Goal: Use online tool/utility: Utilize a website feature to perform a specific function

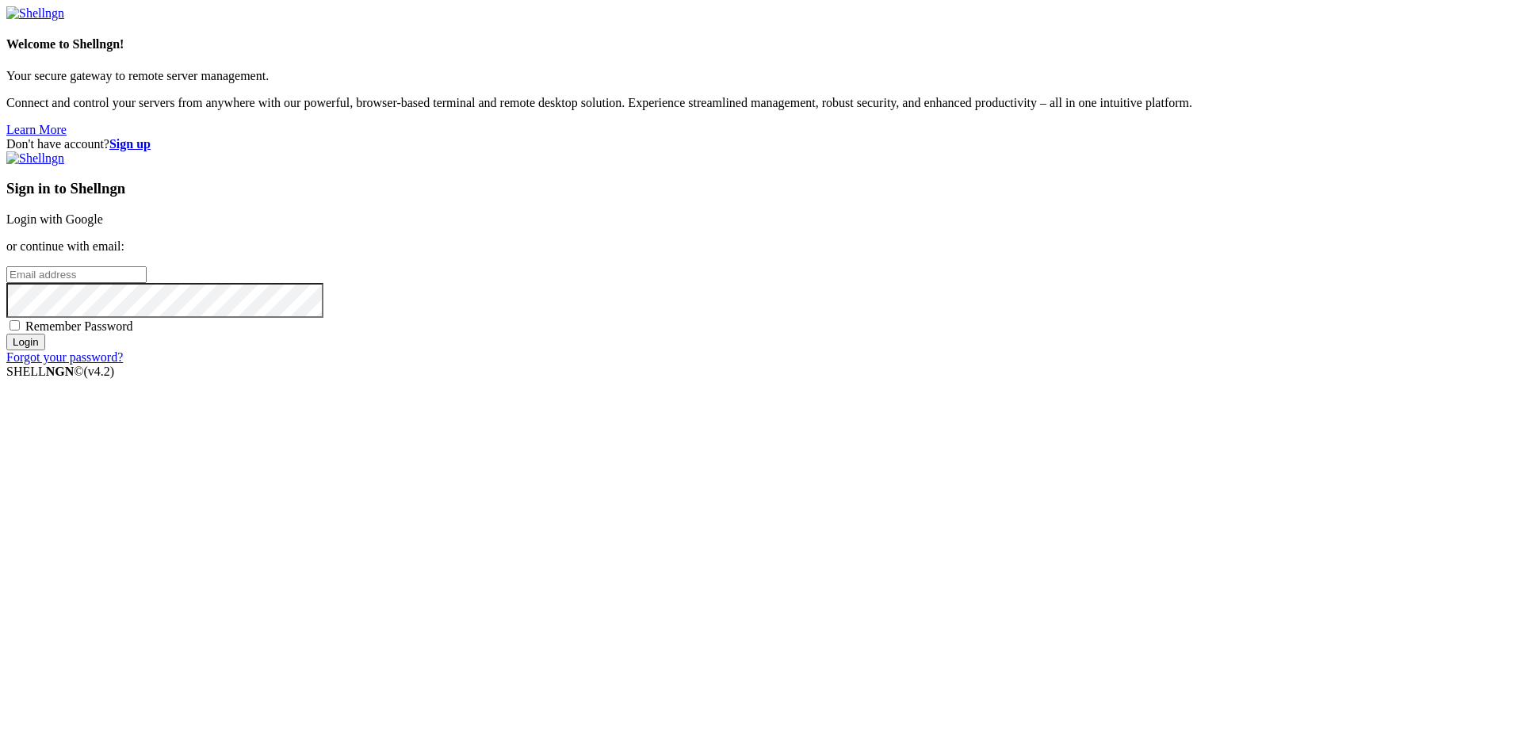
click at [947, 312] on div "Sign in to Shellngn Login with Google or continue with email: Remember Password…" at bounding box center [760, 257] width 1509 height 213
click at [103, 226] on link "Login with Google" at bounding box center [54, 218] width 97 height 13
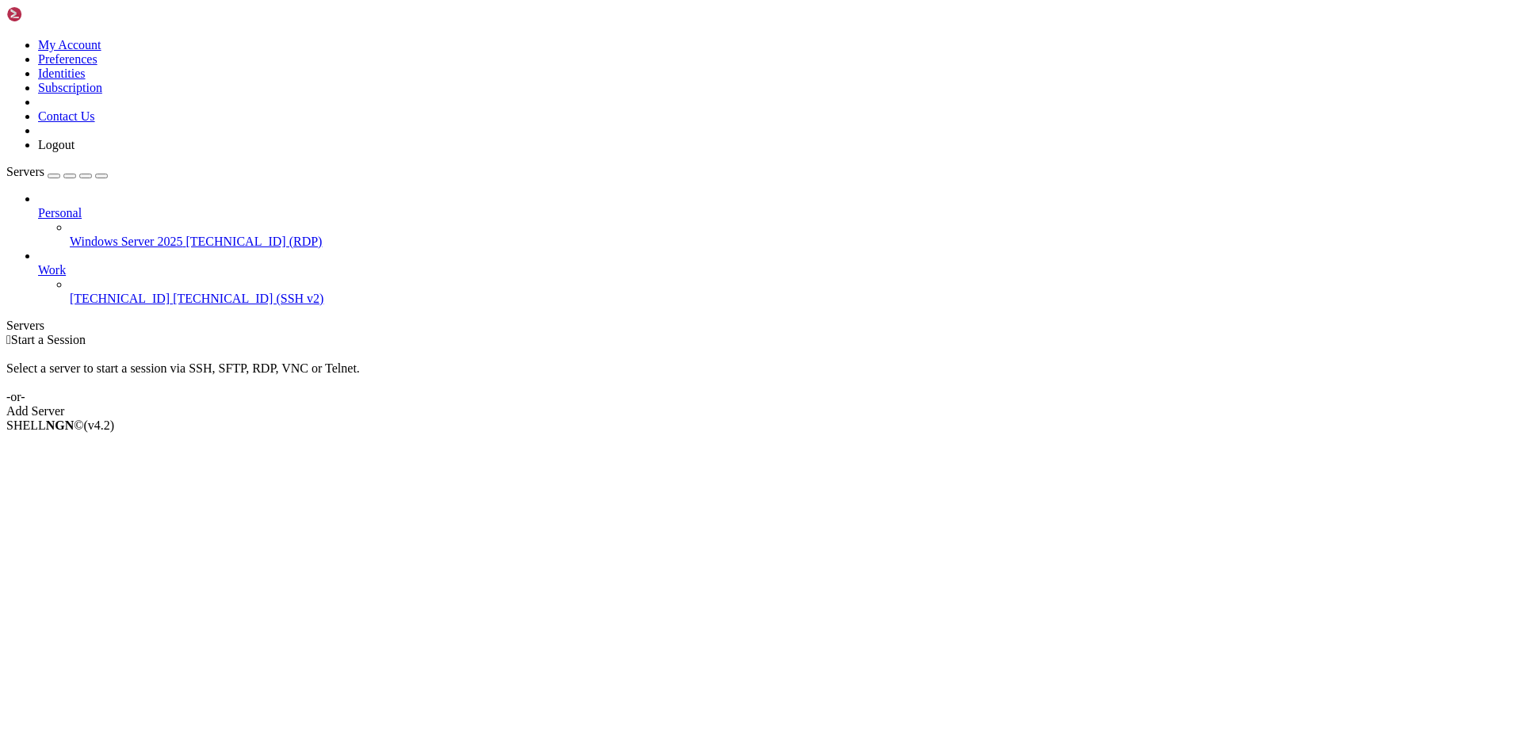
click at [133, 292] on span "[TECHNICAL_ID]" at bounding box center [120, 298] width 100 height 13
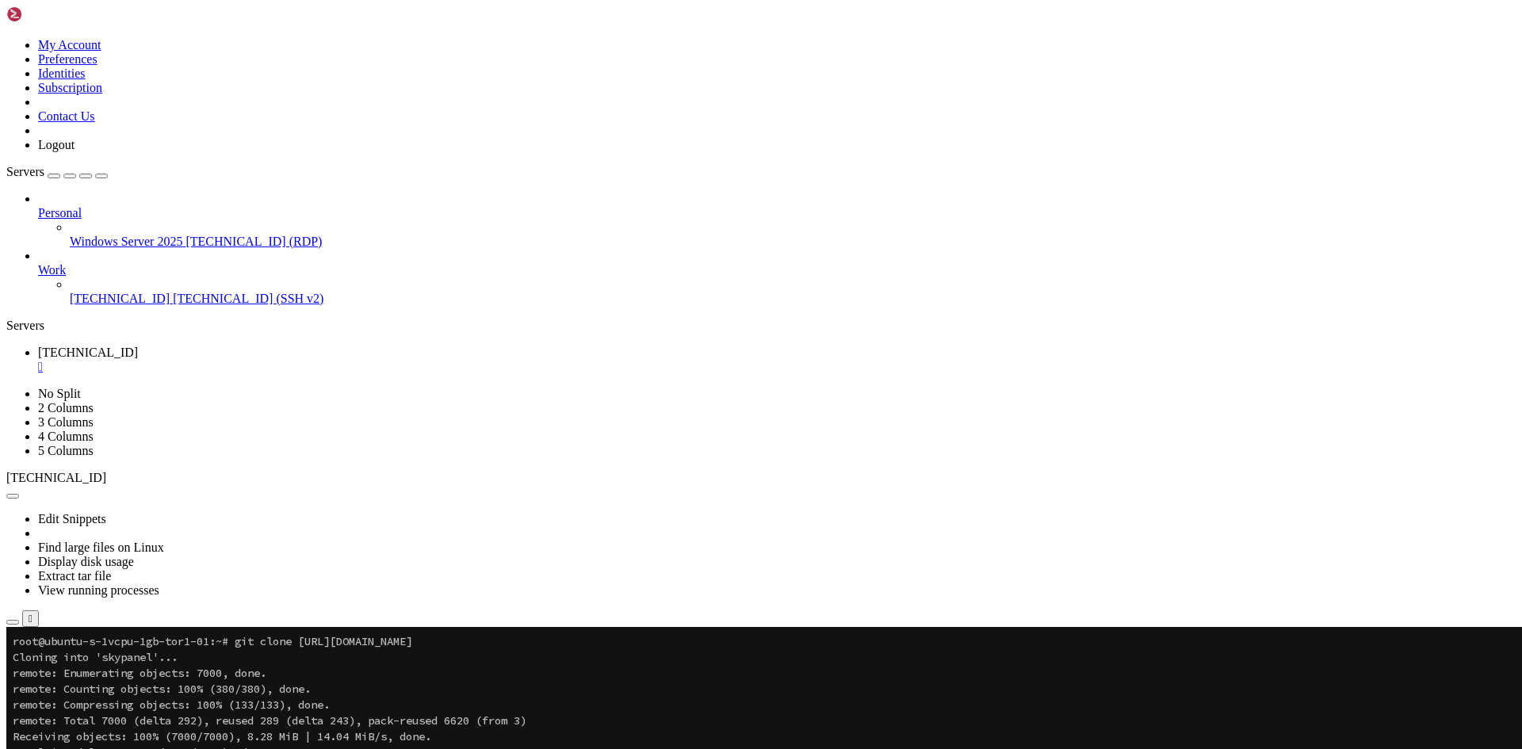
drag, startPoint x: 197, startPoint y: 186, endPoint x: 264, endPoint y: 197, distance: 67.5
click at [264, 196] on div "My Account Preferences Identities Subscription Contact Us Logout Servers Person…" at bounding box center [760, 324] width 1509 height 637
click at [79, 741] on span "Rename" at bounding box center [58, 747] width 41 height 13
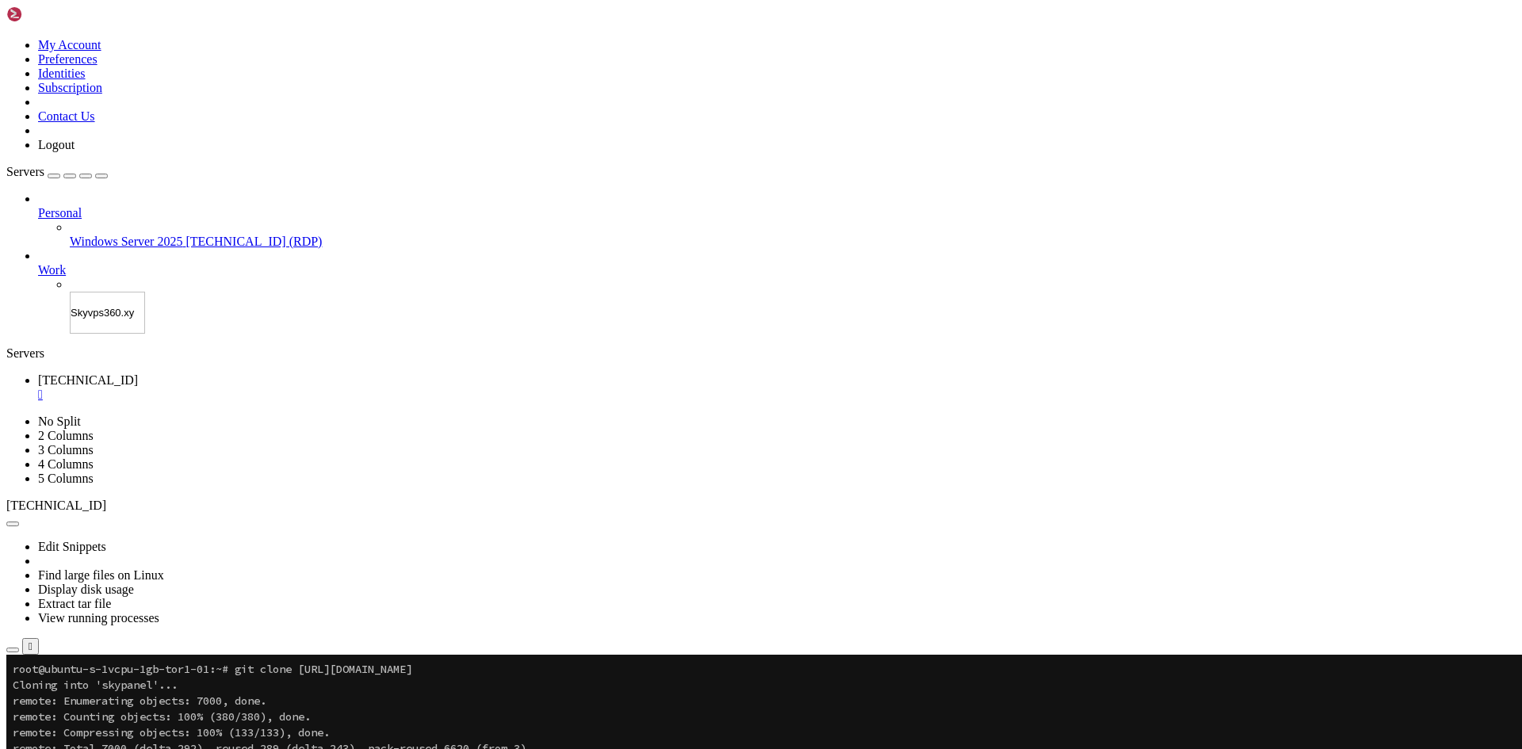
type input "[DOMAIN_NAME]"
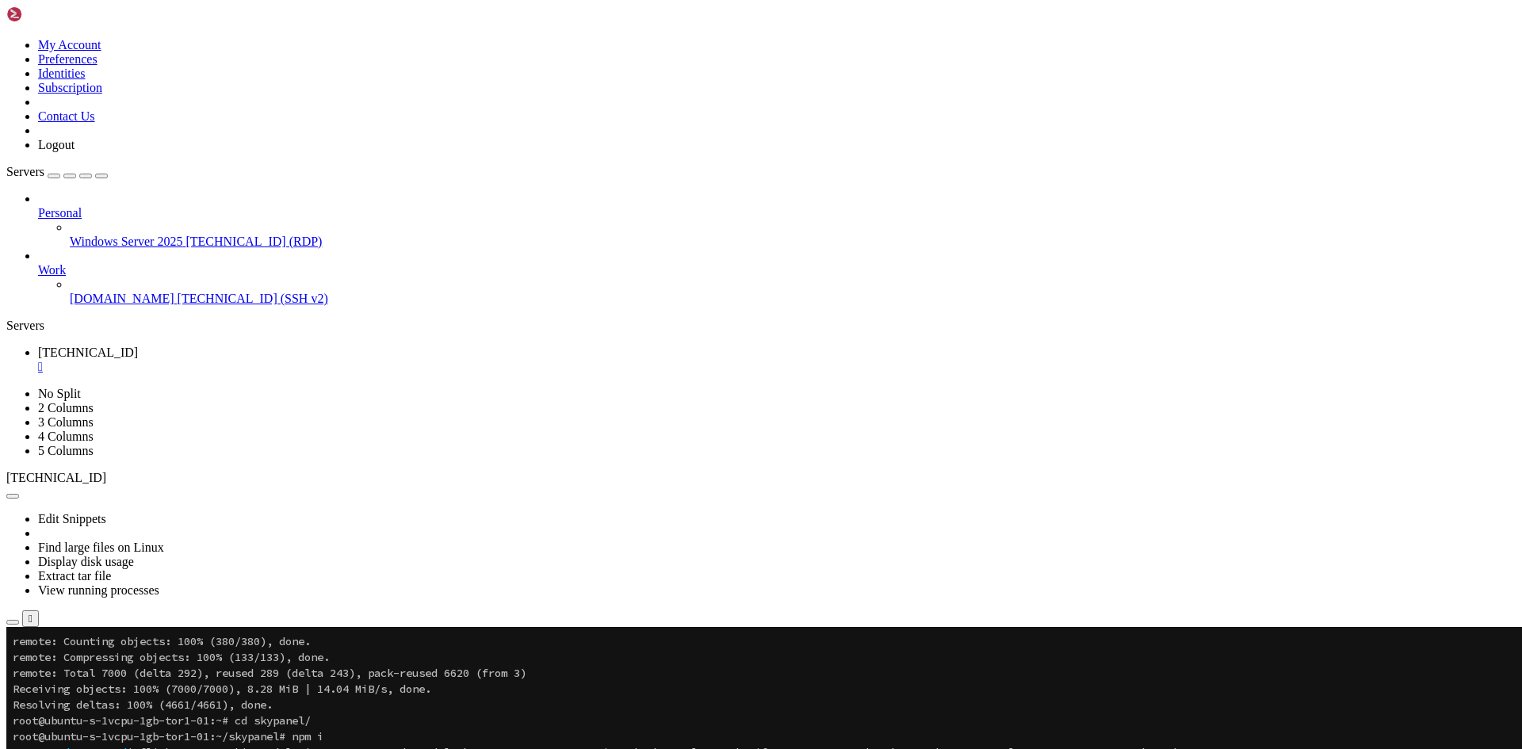
scroll to position [48, 0]
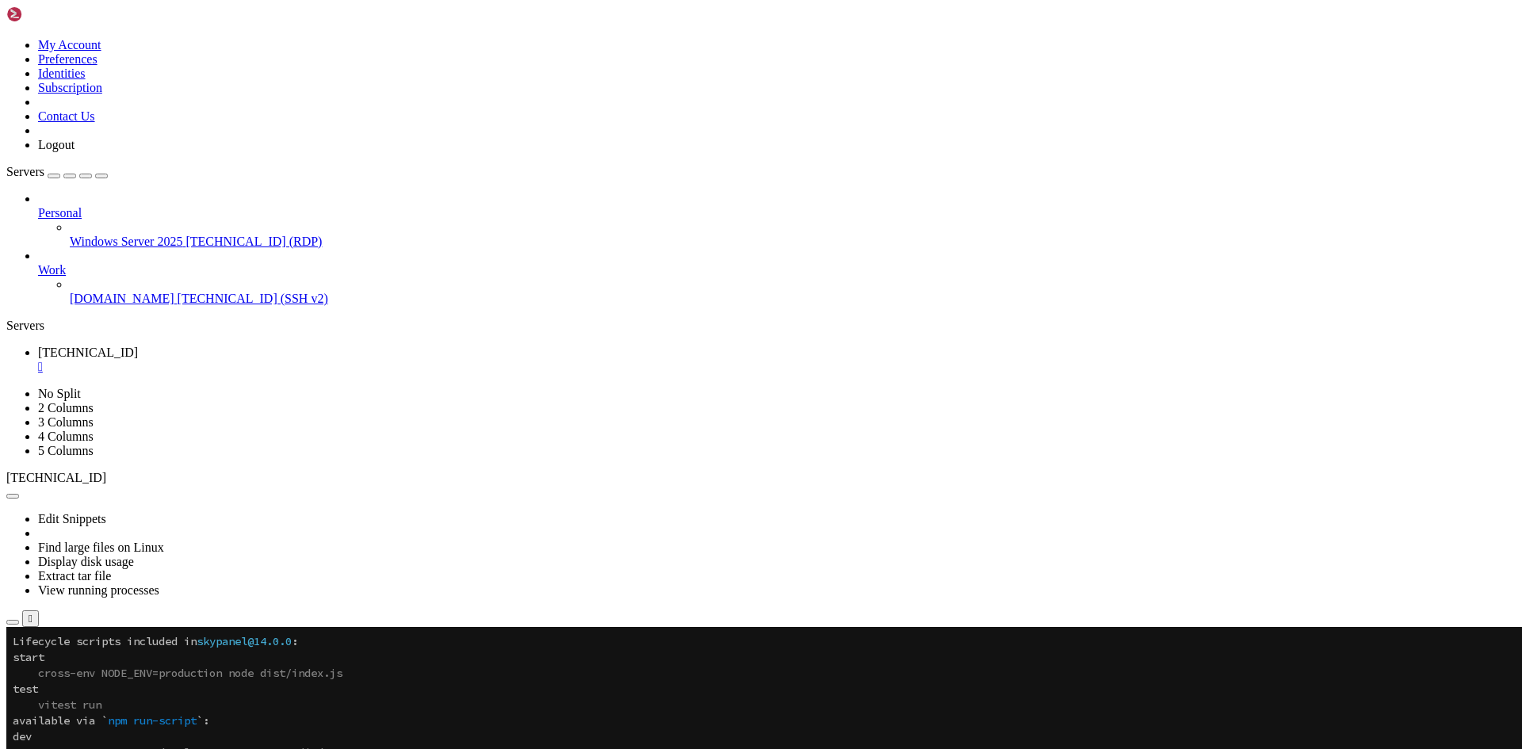
scroll to position [1966, 0]
drag, startPoint x: 501, startPoint y: 844, endPoint x: 482, endPoint y: 858, distance: 23.8
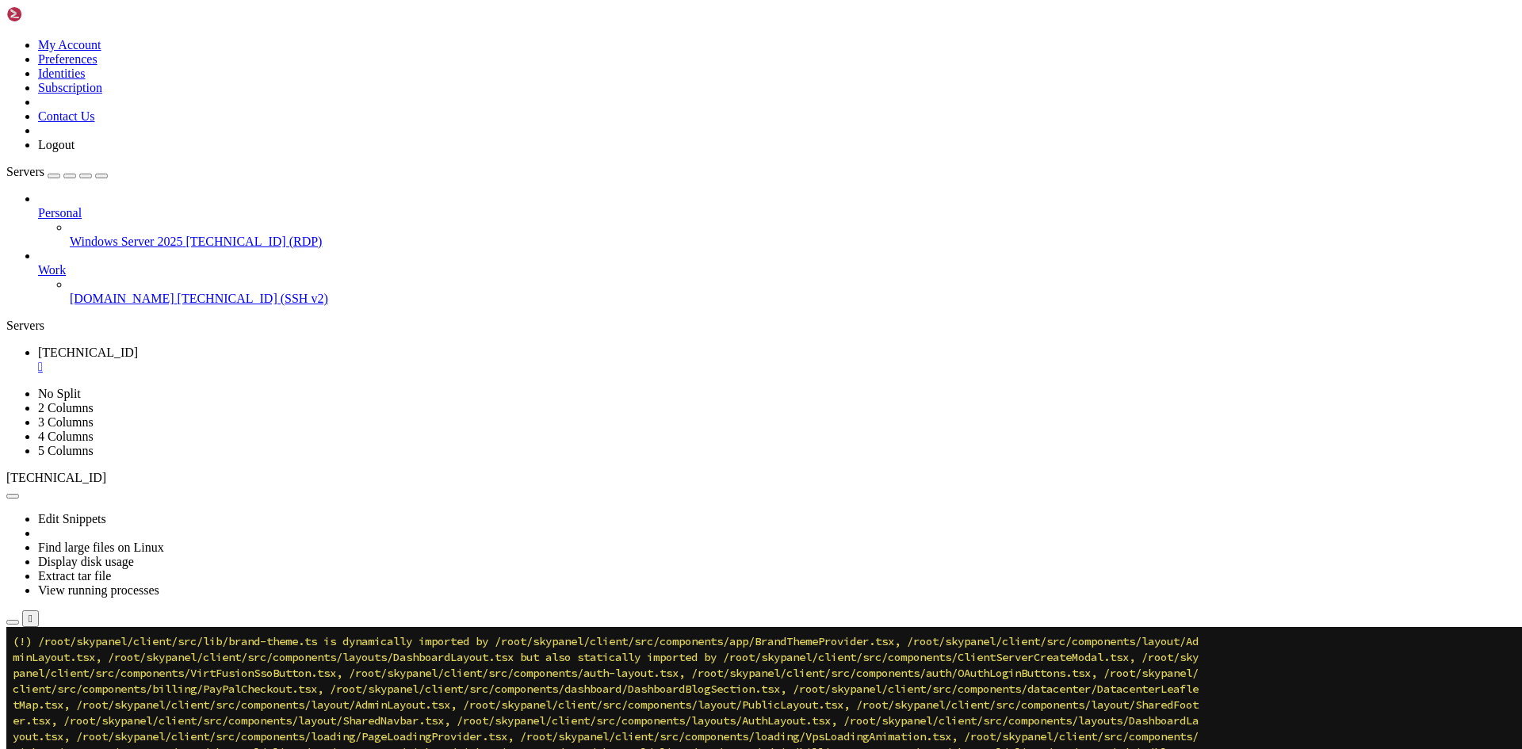
scroll to position [0, 0]
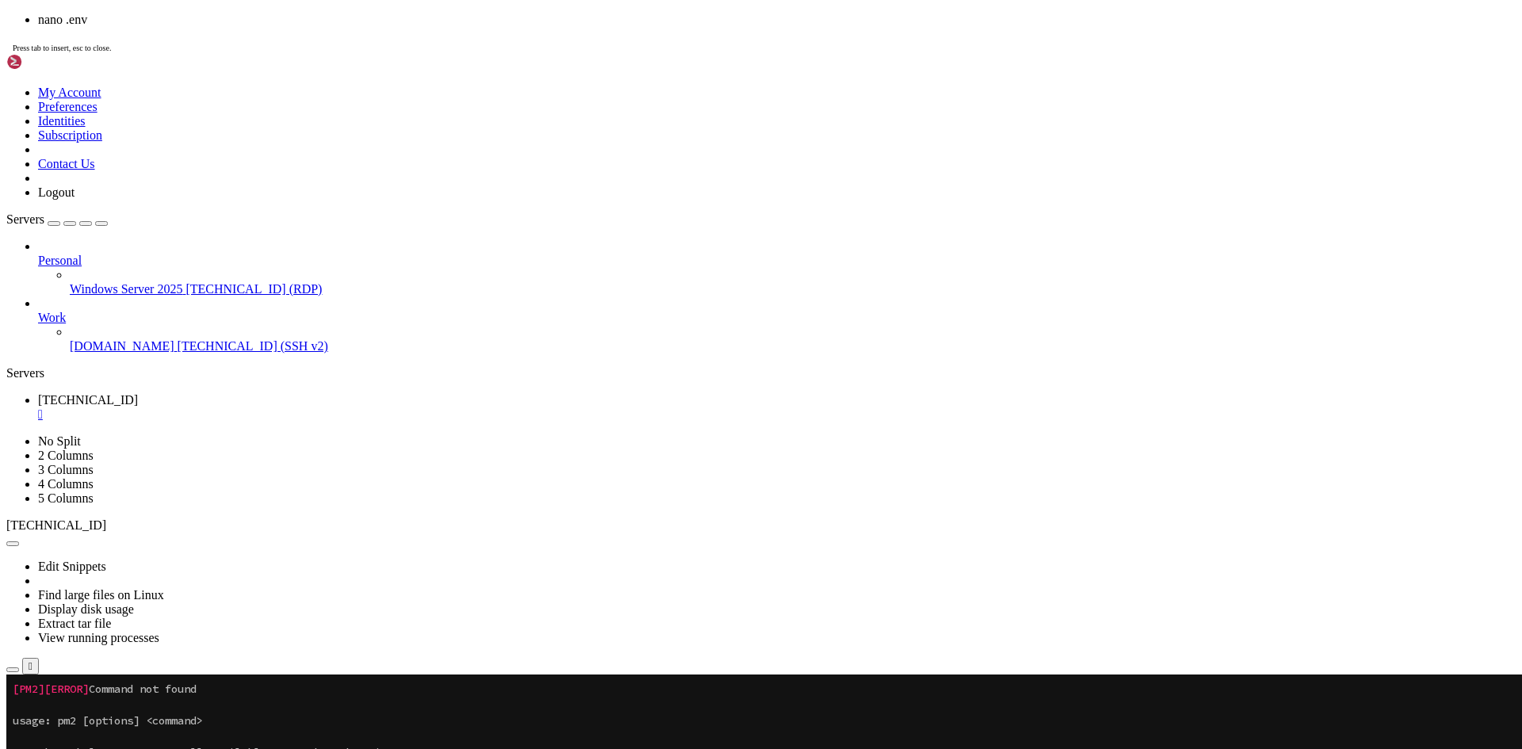
scroll to position [127, 0]
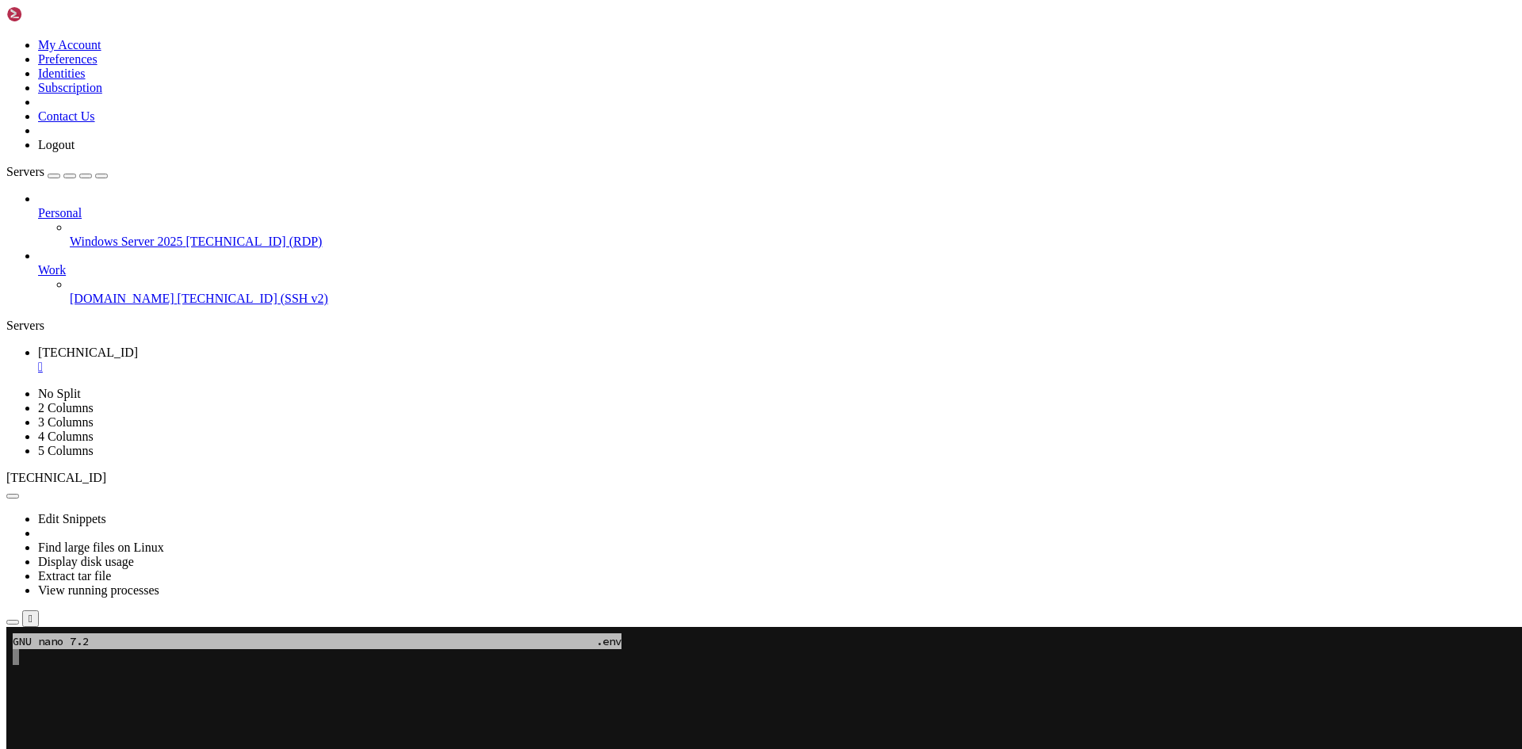
click at [205, 748] on x-row at bounding box center [635, 752] width 1244 height 16
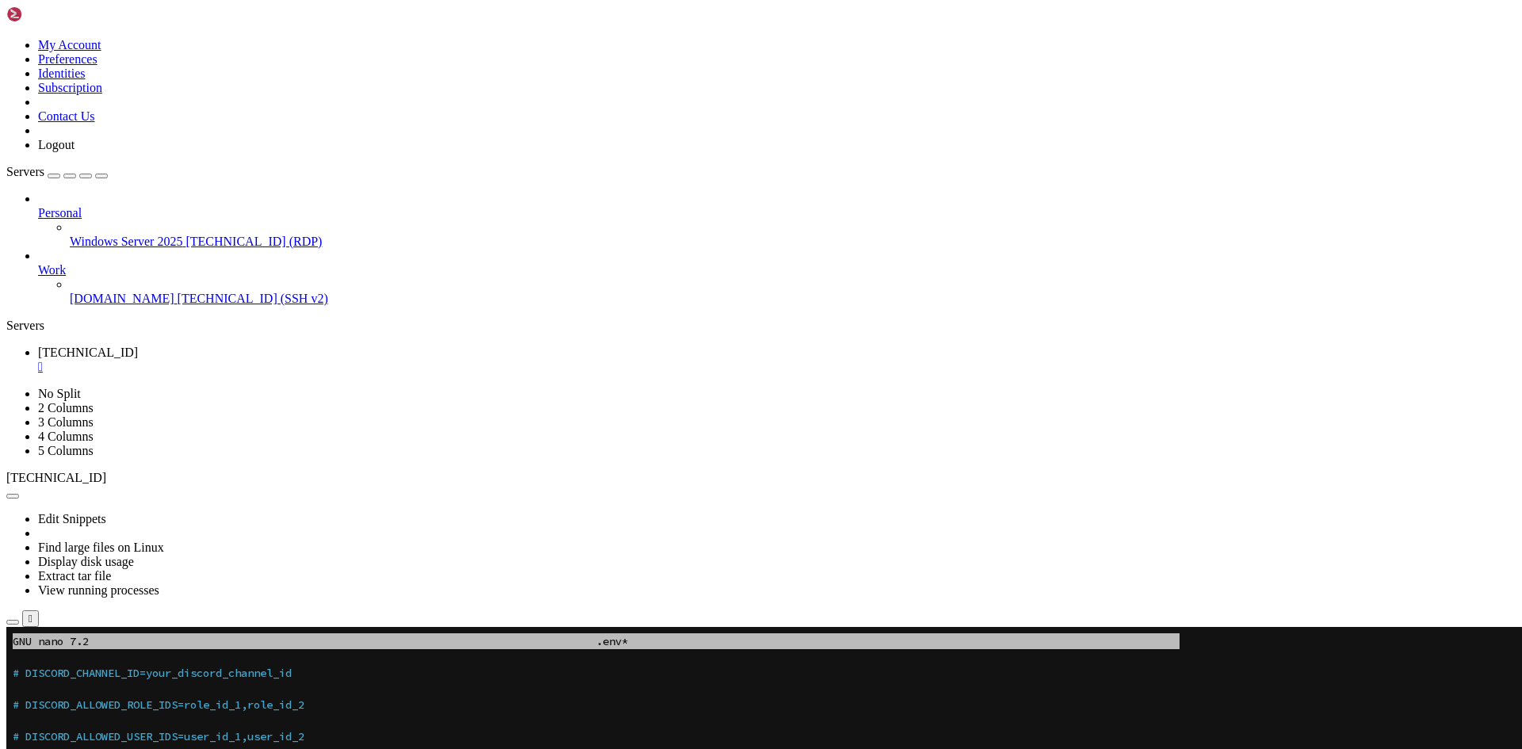
drag, startPoint x: 205, startPoint y: 748, endPoint x: 143, endPoint y: 813, distance: 90.3
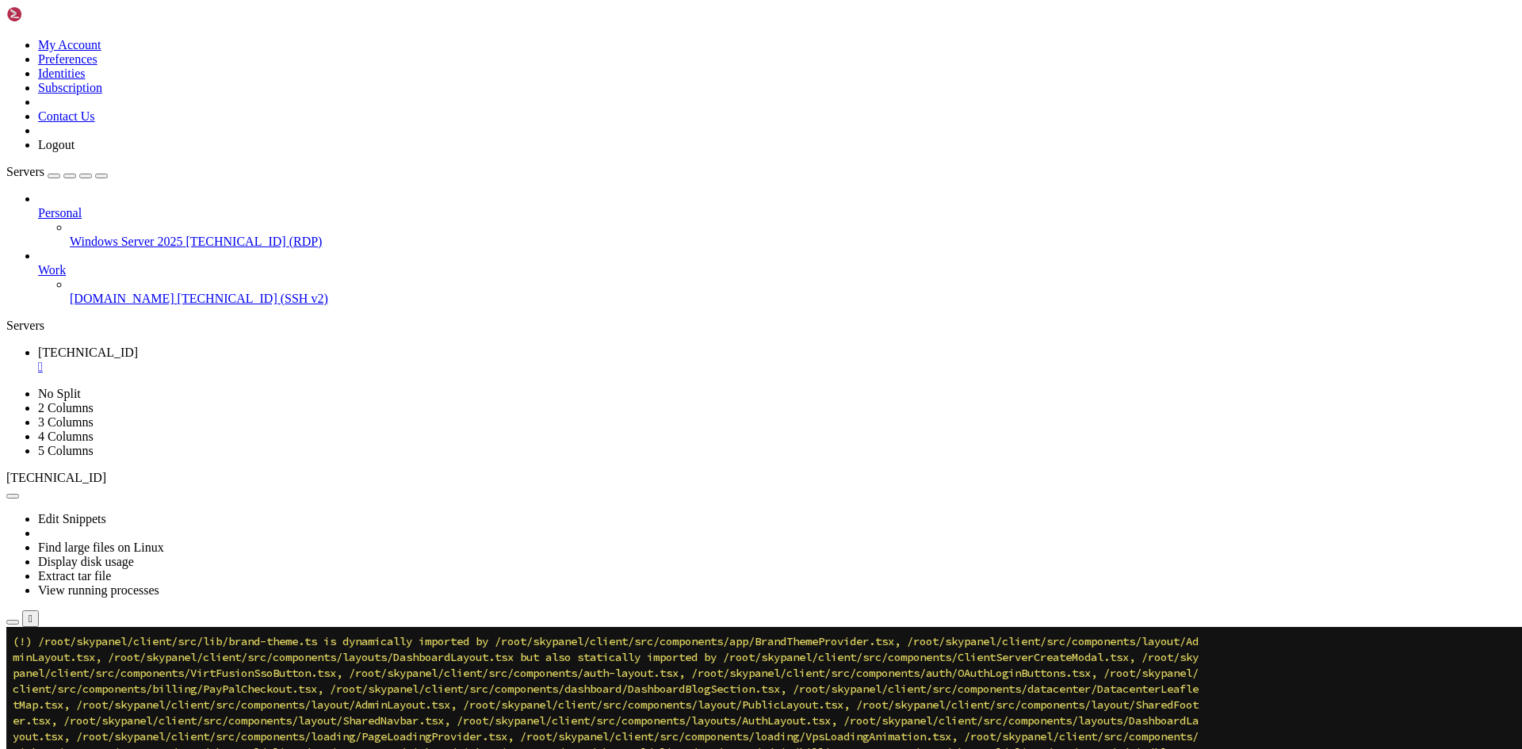
scroll to position [983, 0]
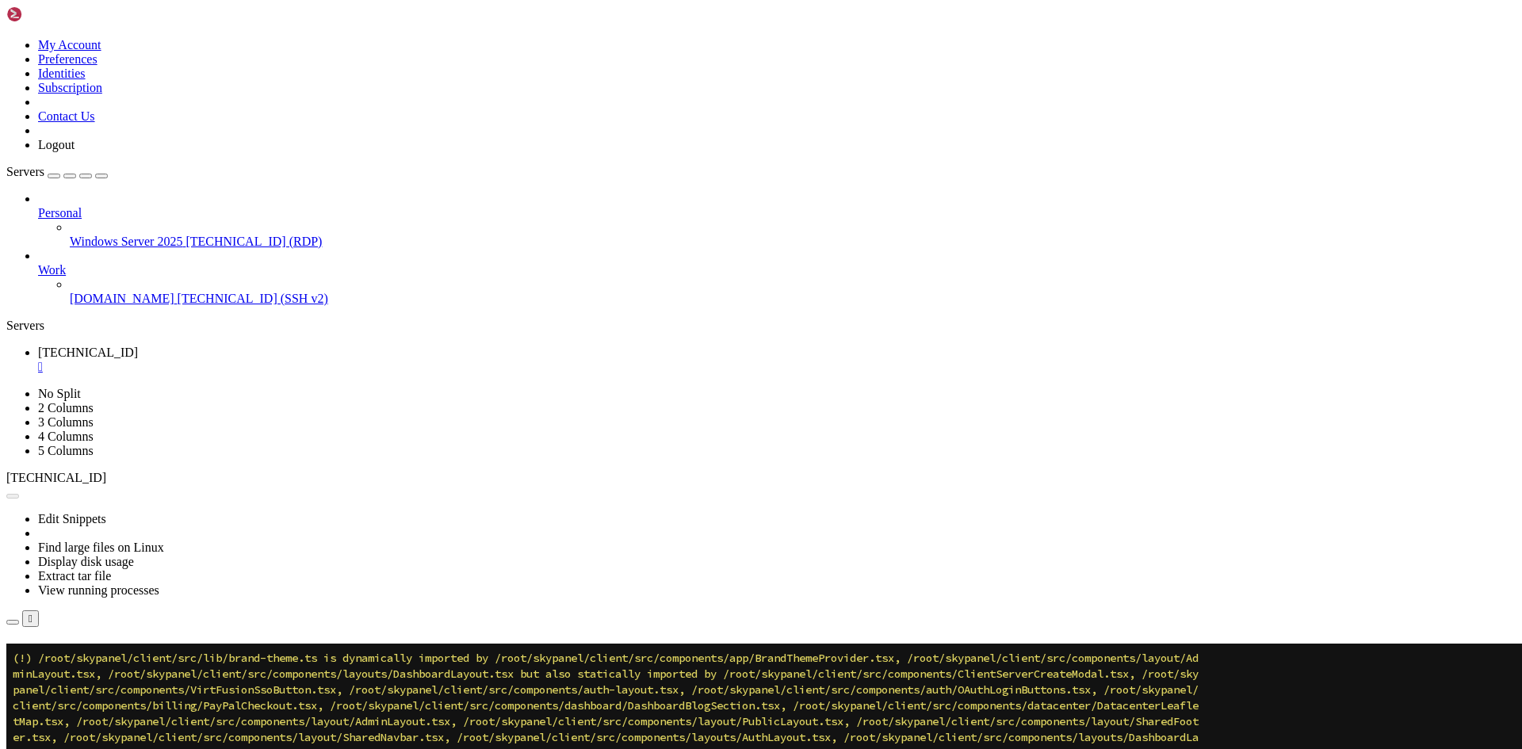
click at [70, 658] on button "Reconnect" at bounding box center [37, 666] width 63 height 17
